Goal: Navigation & Orientation: Find specific page/section

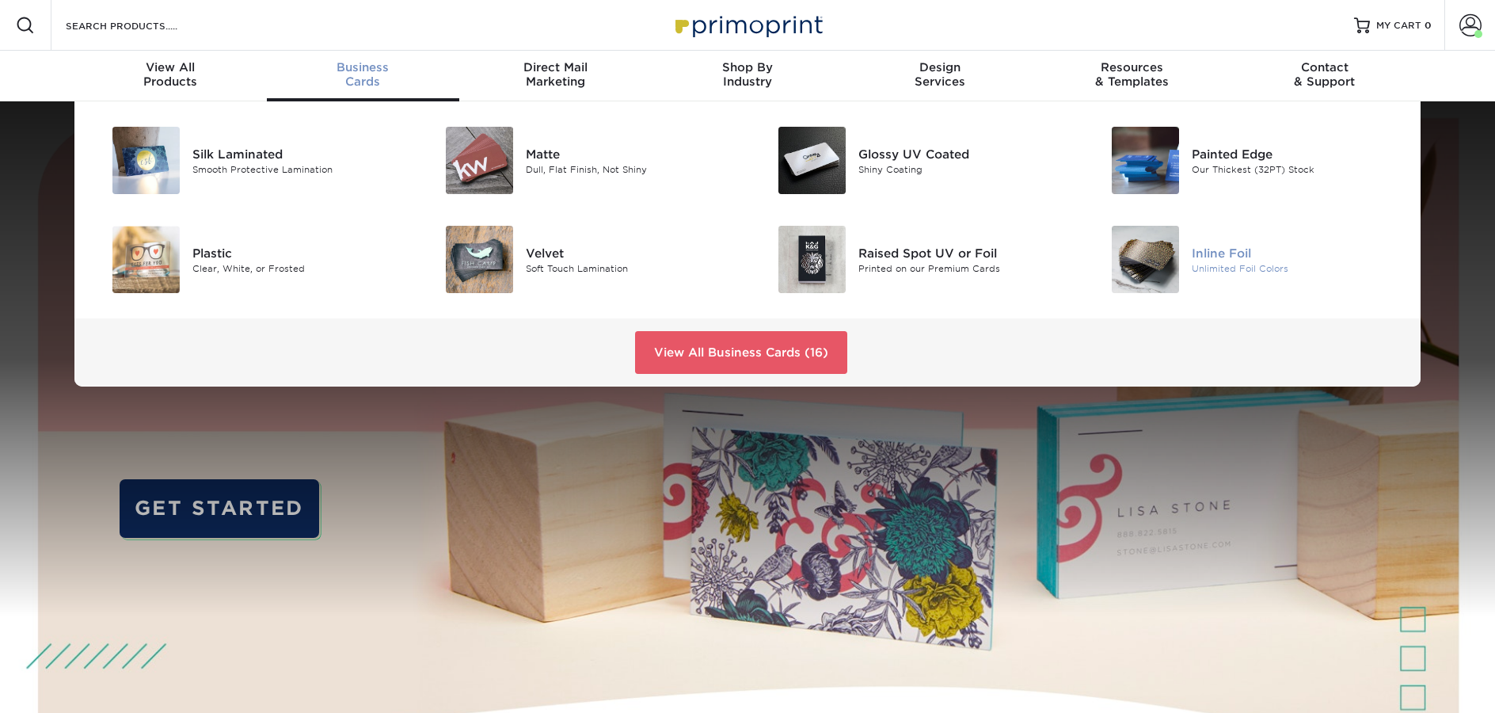
click at [1229, 268] on div "Unlimited Foil Colors" at bounding box center [1297, 267] width 210 height 13
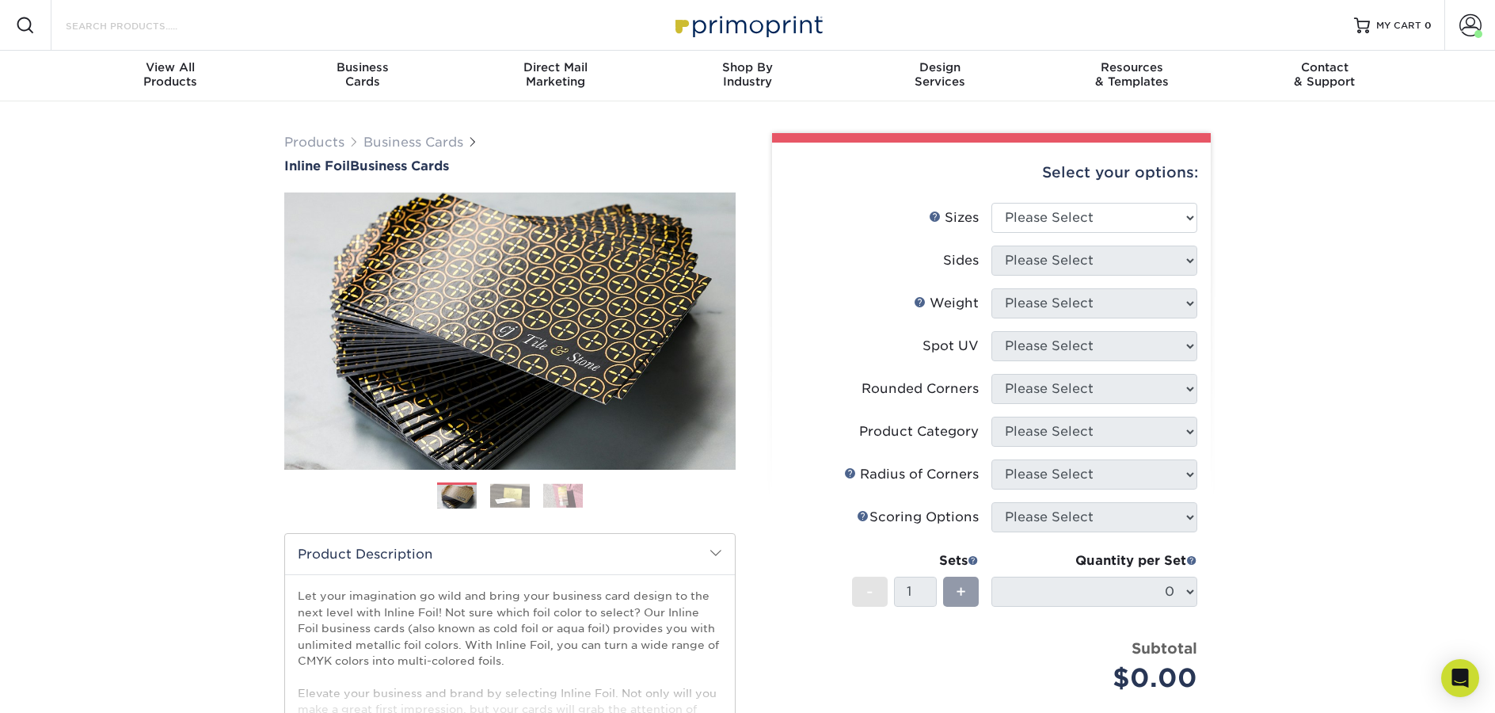
click at [171, 25] on input "Search Products" at bounding box center [141, 25] width 154 height 19
click at [209, 213] on div "Products Business Cards Inline Foil Business Cards Previous Next" at bounding box center [747, 524] width 1495 height 846
